Goal: Check status: Check status

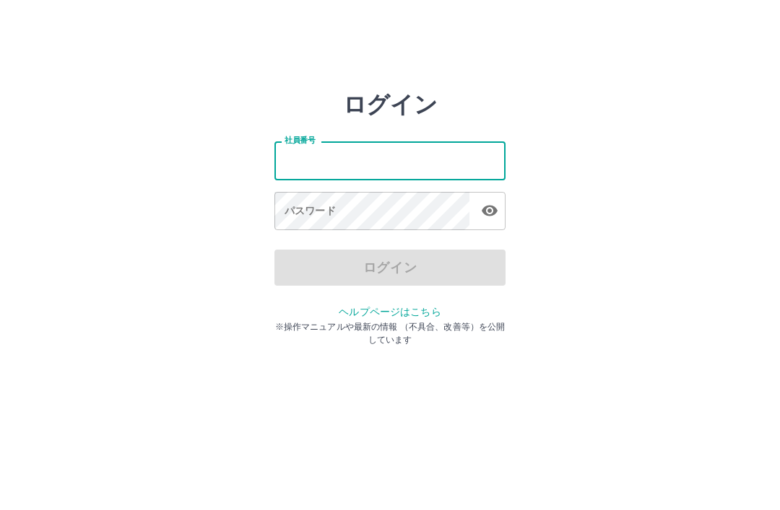
click at [399, 166] on input "社員番号" at bounding box center [389, 160] width 231 height 38
type input "*******"
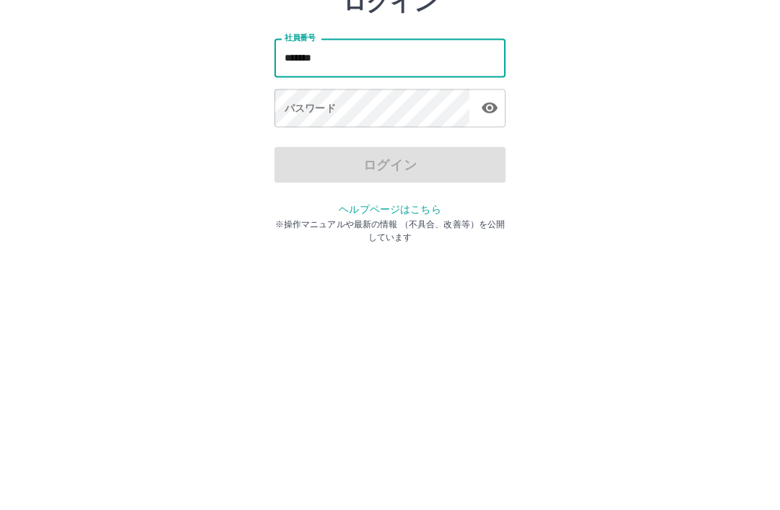
click at [293, 141] on input "*******" at bounding box center [389, 160] width 231 height 38
click at [292, 141] on input "*******" at bounding box center [389, 160] width 231 height 38
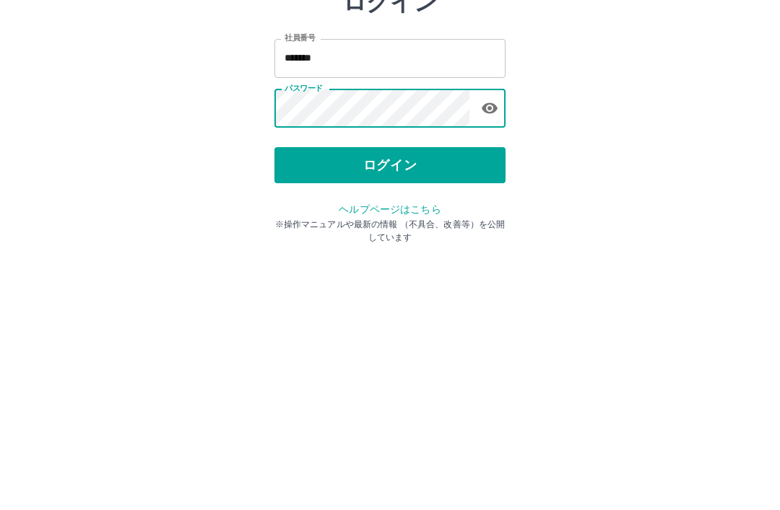
click at [378, 250] on button "ログイン" at bounding box center [389, 268] width 231 height 36
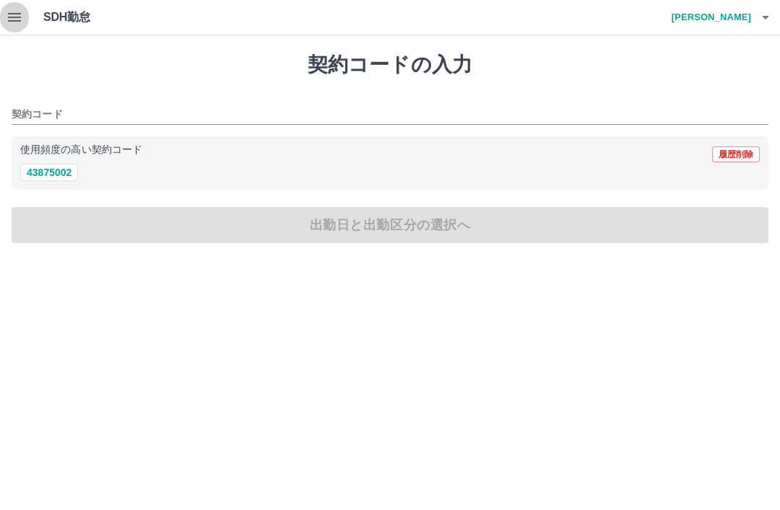
click at [11, 10] on icon "button" at bounding box center [14, 17] width 17 height 17
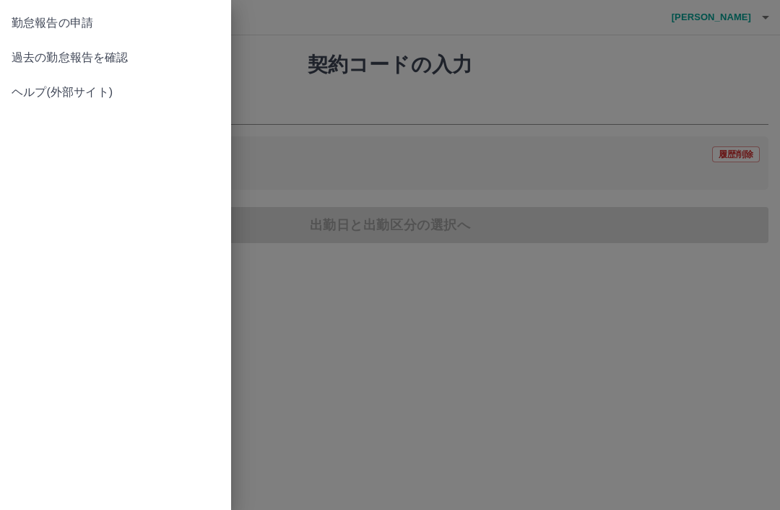
click at [108, 64] on span "過去の勤怠報告を確認" at bounding box center [116, 57] width 208 height 17
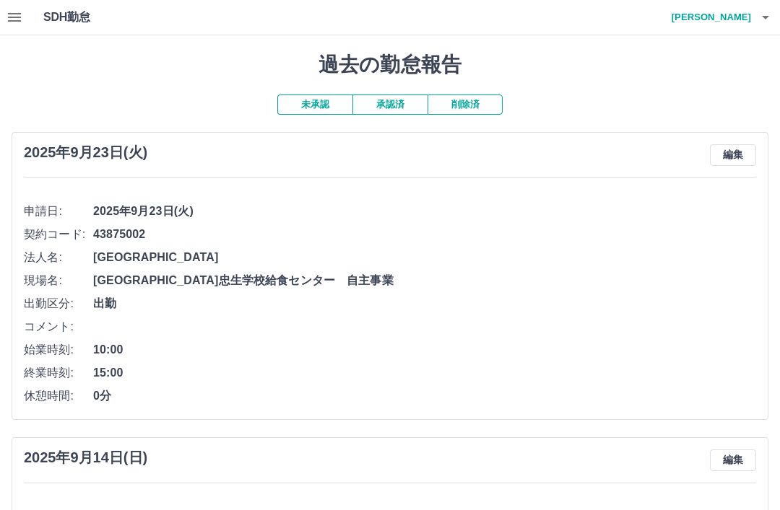
click at [396, 105] on button "承認済" at bounding box center [389, 105] width 75 height 20
click at [398, 100] on button "承認済" at bounding box center [389, 105] width 75 height 20
click at [393, 107] on button "承認済" at bounding box center [389, 105] width 75 height 20
click at [396, 110] on button "承認済" at bounding box center [389, 105] width 75 height 20
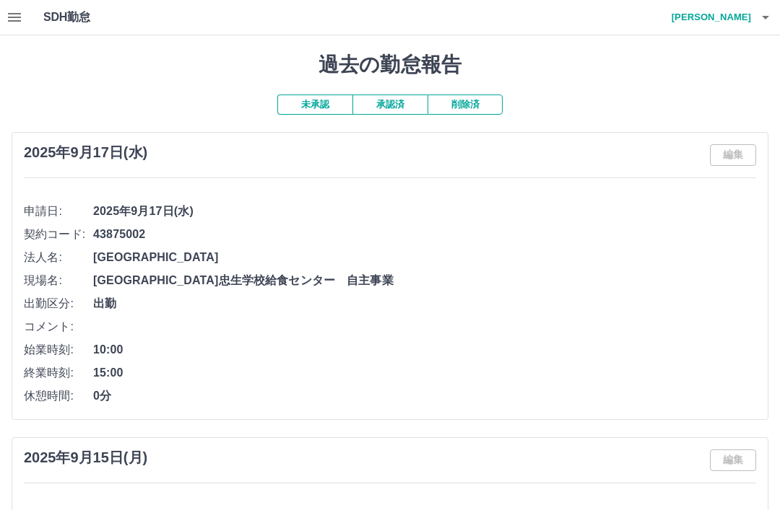
click at [328, 102] on button "未承認" at bounding box center [314, 105] width 75 height 20
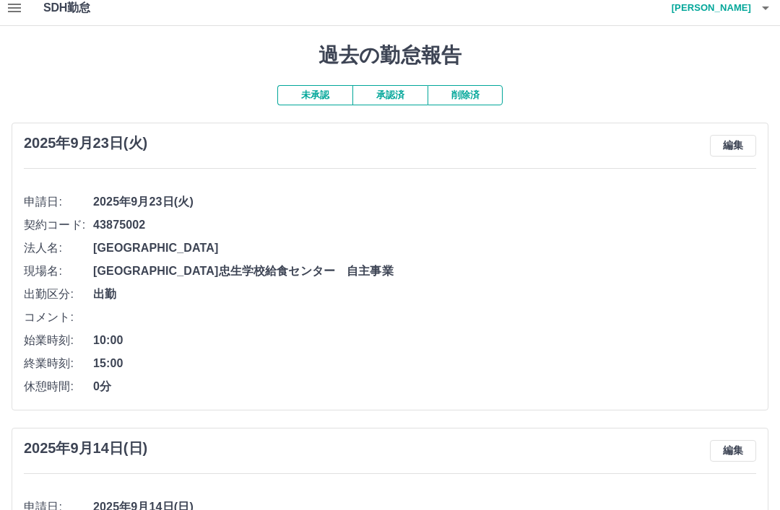
scroll to position [12, 0]
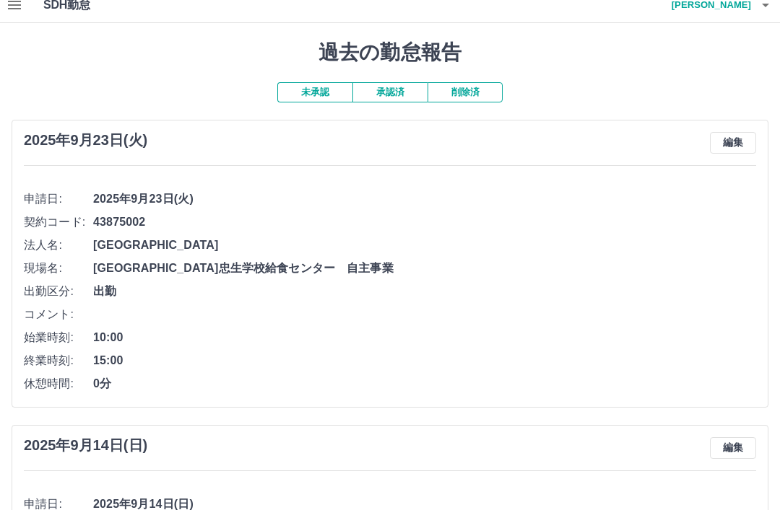
click at [472, 94] on button "削除済" at bounding box center [464, 92] width 75 height 20
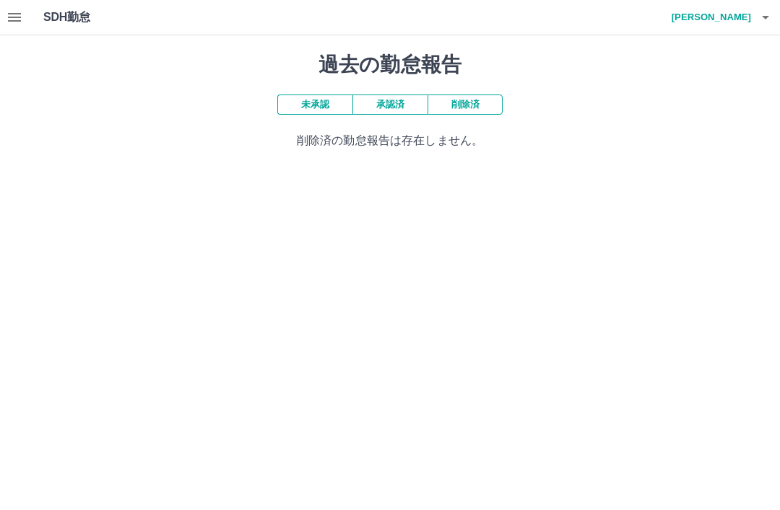
scroll to position [0, 0]
click at [411, 108] on button "承認済" at bounding box center [389, 105] width 75 height 20
